Goal: Information Seeking & Learning: Learn about a topic

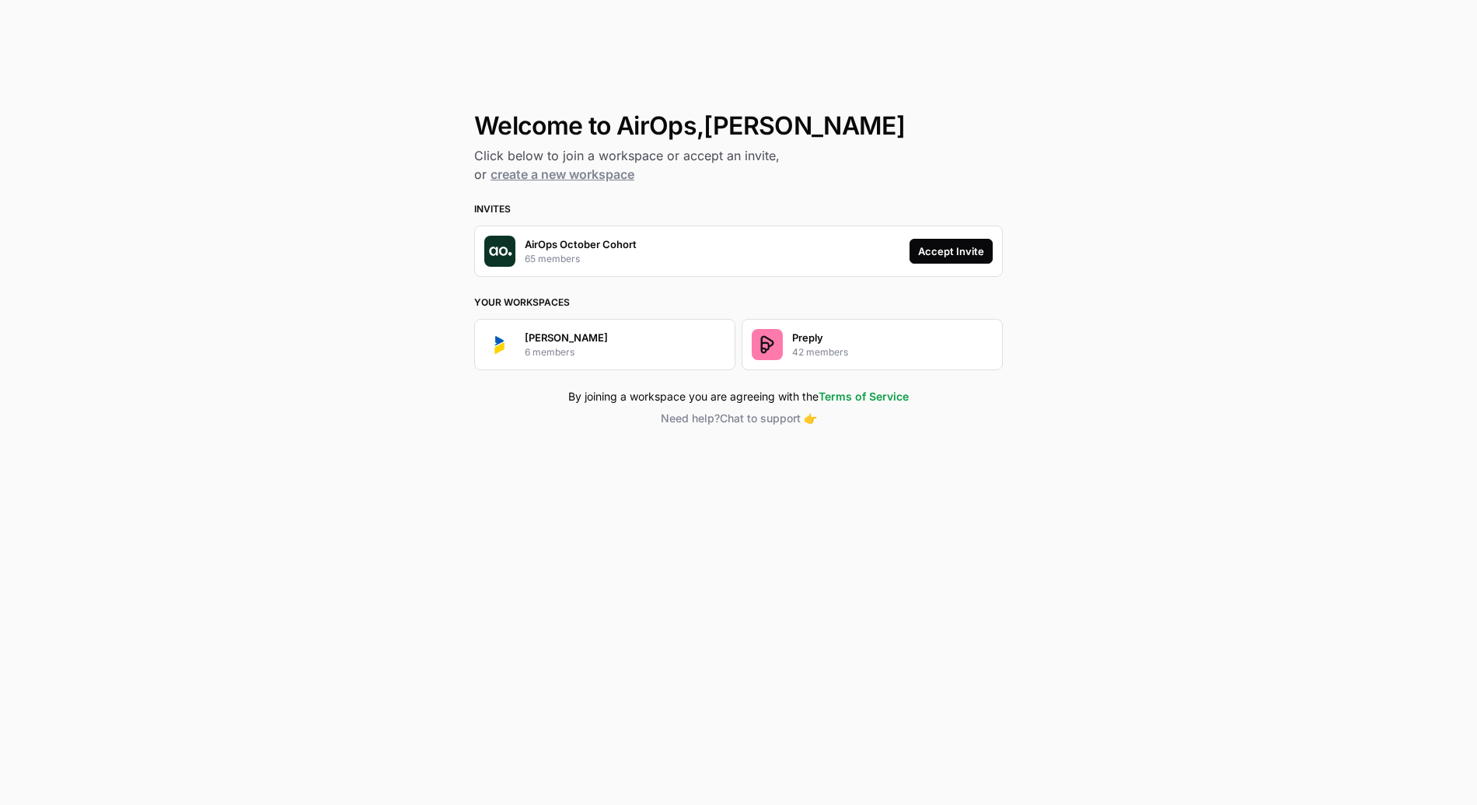
click at [974, 251] on div "Accept Invite" at bounding box center [951, 251] width 66 height 16
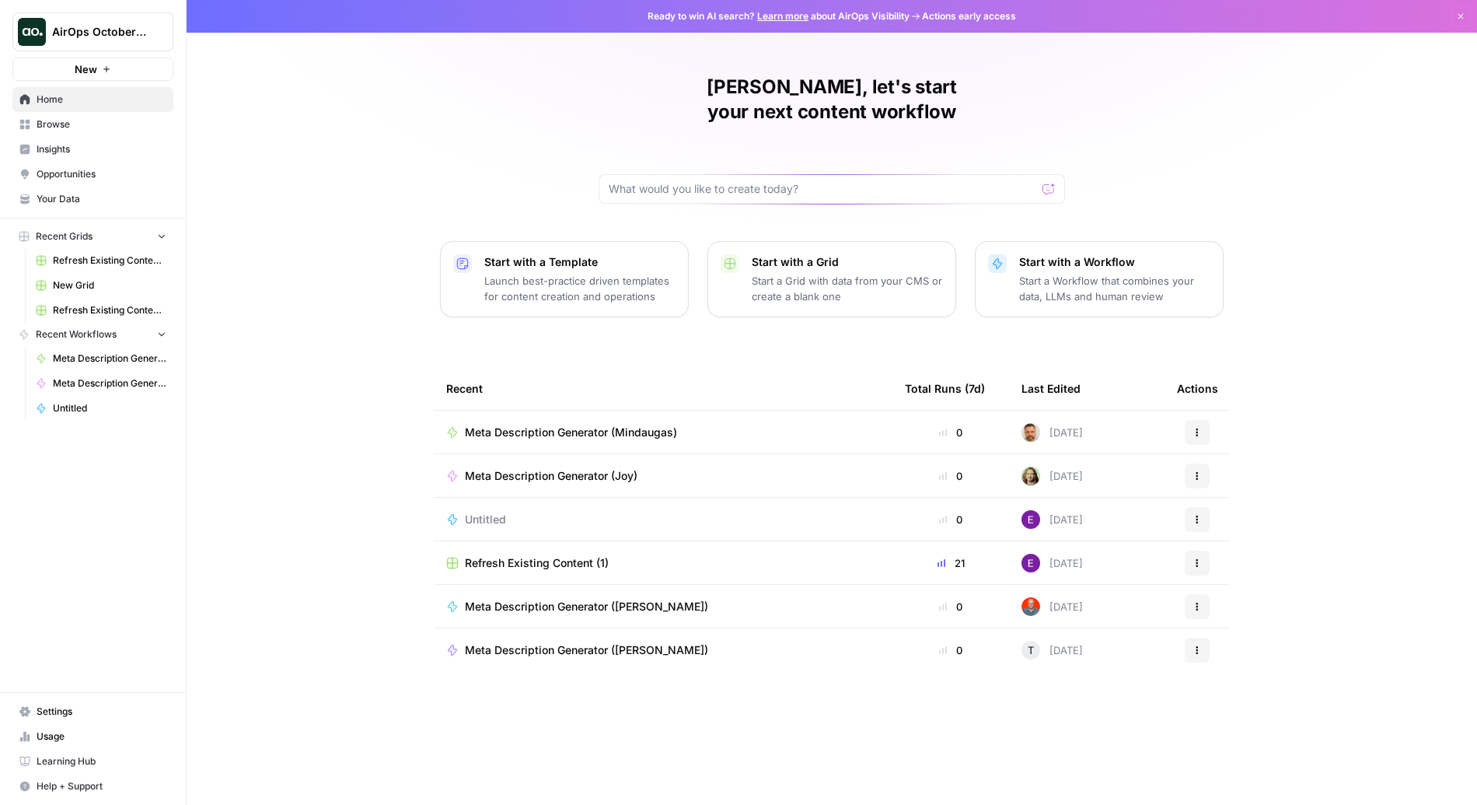
click at [141, 44] on button "AirOps October Cohort" at bounding box center [92, 31] width 161 height 39
click at [387, 147] on div "[PERSON_NAME], let's start your next content workflow Start with a Template Lau…" at bounding box center [832, 402] width 1290 height 805
click at [99, 790] on span "Help + Support" at bounding box center [102, 786] width 130 height 14
click at [88, 763] on span "Learning Hub" at bounding box center [102, 761] width 130 height 14
